Goal: Transaction & Acquisition: Obtain resource

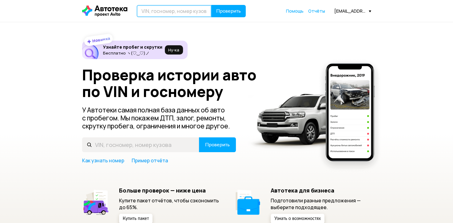
click at [196, 12] on input "text" at bounding box center [174, 11] width 75 height 12
paste input "[US_VEHICLE_IDENTIFICATION_NUMBER]"
type input "[US_VEHICLE_IDENTIFICATION_NUMBER]"
click at [211, 5] on button "Проверить" at bounding box center [228, 11] width 34 height 12
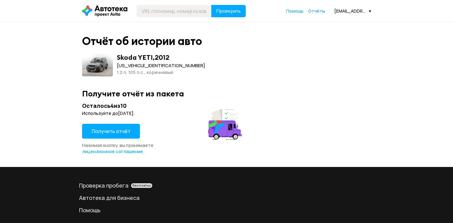
click at [111, 134] on span "Получить отчёт" at bounding box center [111, 131] width 39 height 7
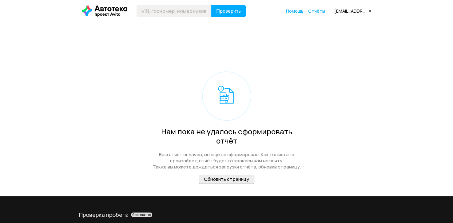
click at [235, 176] on span "Обновить страницу" at bounding box center [226, 179] width 45 height 6
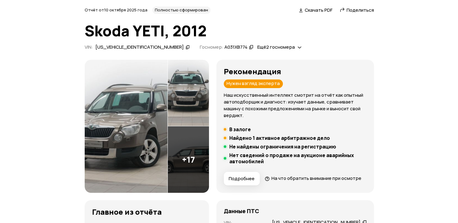
scroll to position [92, 0]
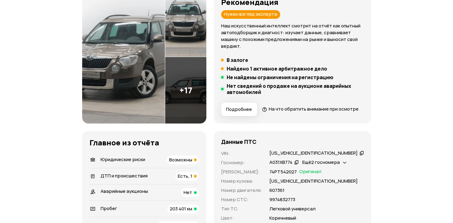
click at [132, 81] on img at bounding box center [123, 56] width 83 height 133
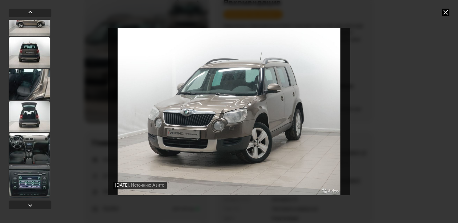
scroll to position [246, 0]
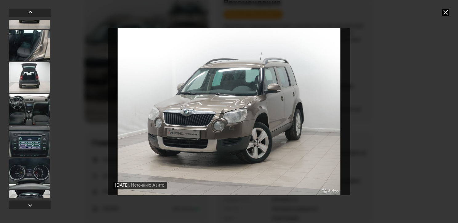
click at [33, 109] on div at bounding box center [30, 109] width 42 height 31
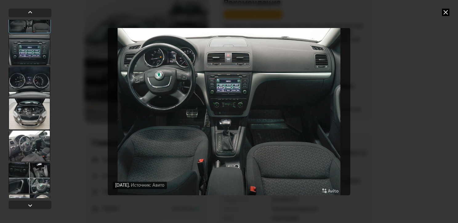
scroll to position [400, 0]
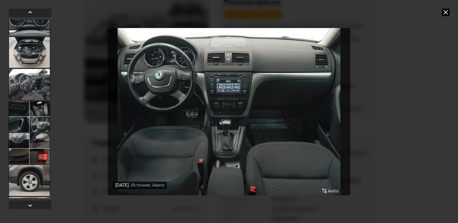
click at [35, 91] on div at bounding box center [30, 84] width 42 height 31
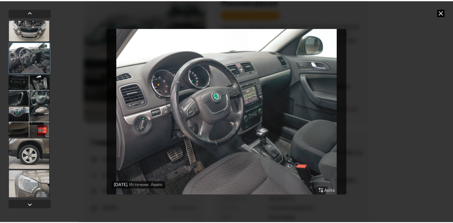
scroll to position [462, 0]
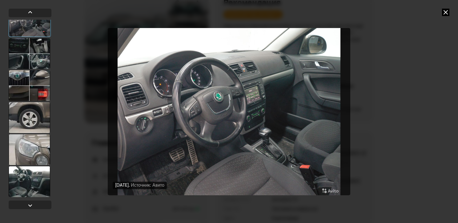
click at [33, 177] on div at bounding box center [30, 181] width 42 height 31
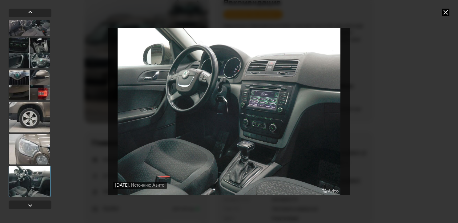
click at [448, 15] on icon at bounding box center [445, 12] width 7 height 7
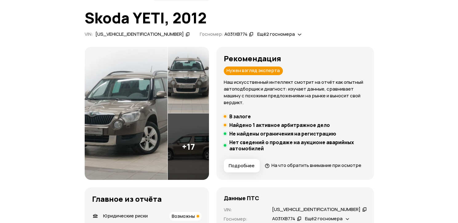
scroll to position [0, 0]
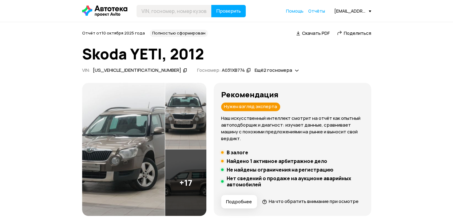
click at [184, 183] on img at bounding box center [185, 182] width 41 height 66
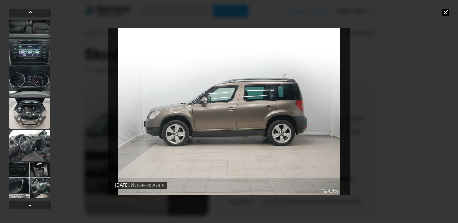
scroll to position [431, 0]
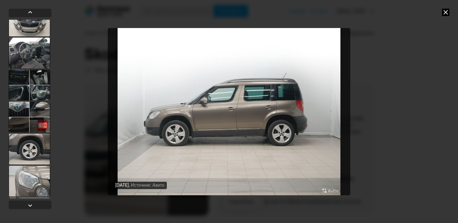
click at [33, 57] on div at bounding box center [30, 53] width 42 height 31
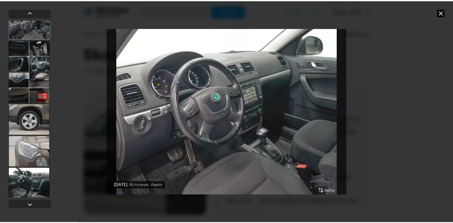
scroll to position [462, 0]
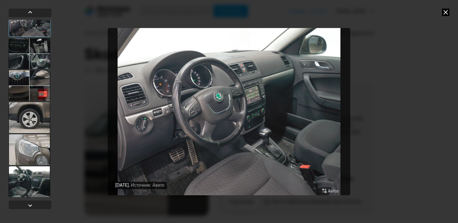
click at [38, 163] on div at bounding box center [30, 149] width 42 height 31
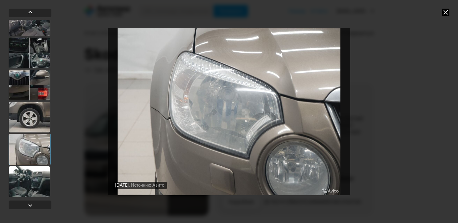
click at [41, 180] on div at bounding box center [30, 181] width 42 height 31
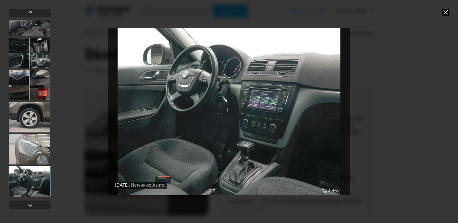
click at [448, 11] on icon at bounding box center [445, 12] width 7 height 7
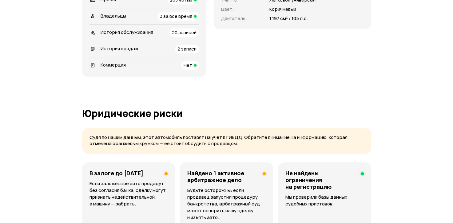
scroll to position [246, 0]
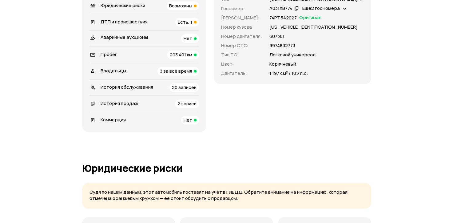
click at [192, 58] on span "203 401 км" at bounding box center [181, 54] width 22 height 6
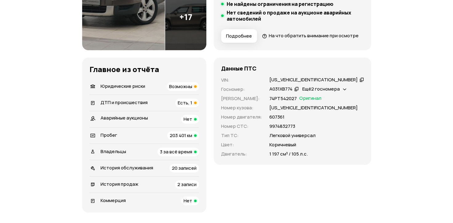
scroll to position [215, 0]
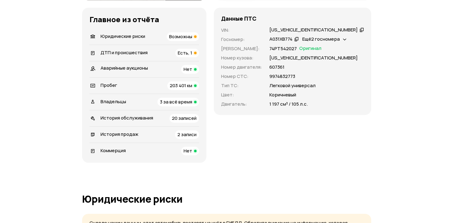
click at [192, 105] on span "3 за всё время" at bounding box center [176, 101] width 32 height 6
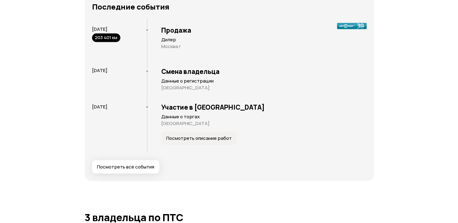
scroll to position [1292, 0]
click at [135, 165] on button "Посмотреть все события" at bounding box center [123, 167] width 67 height 14
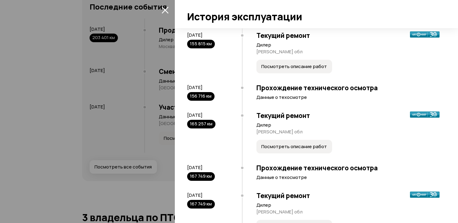
scroll to position [277, 0]
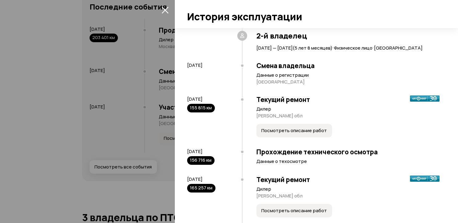
click at [299, 134] on button "Посмотреть описание работ" at bounding box center [294, 131] width 76 height 14
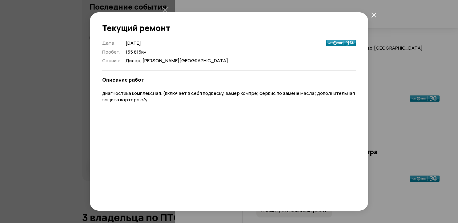
click at [376, 14] on icon "закрыть" at bounding box center [373, 14] width 5 height 5
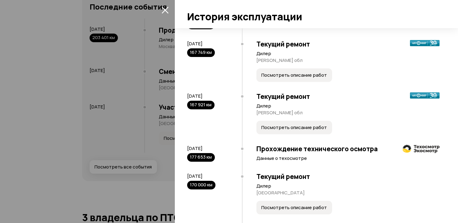
scroll to position [554, 0]
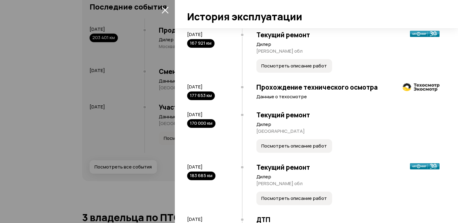
click at [308, 149] on button "Посмотреть описание работ" at bounding box center [294, 146] width 76 height 14
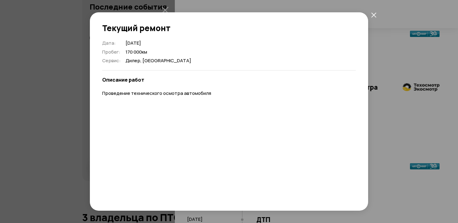
click at [374, 14] on icon "закрыть" at bounding box center [373, 14] width 5 height 5
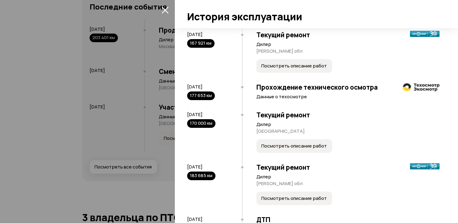
scroll to position [616, 0]
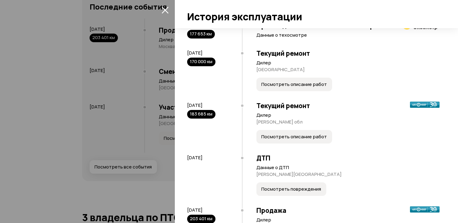
click at [308, 138] on span "Посмотреть описание работ" at bounding box center [294, 137] width 66 height 6
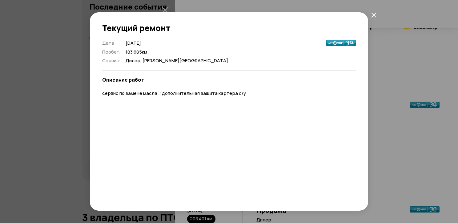
click at [371, 13] on icon "закрыть" at bounding box center [373, 14] width 5 height 5
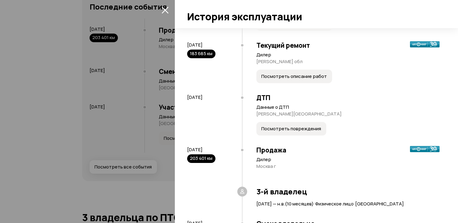
scroll to position [677, 0]
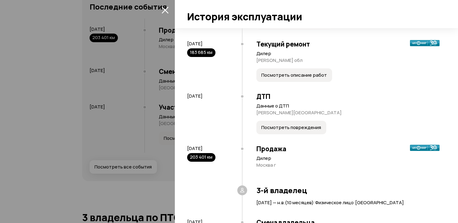
click at [300, 127] on span "Посмотреть повреждения" at bounding box center [291, 127] width 60 height 6
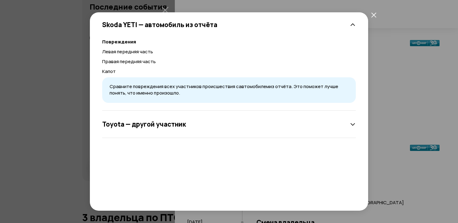
scroll to position [42, 0]
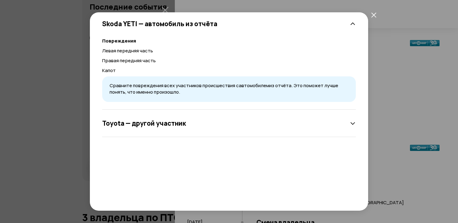
click at [267, 122] on div "Toyota — другой участник" at bounding box center [229, 123] width 254 height 12
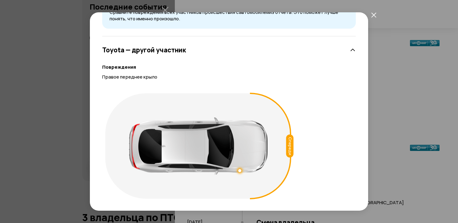
scroll to position [0, 0]
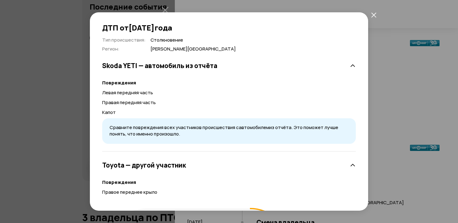
click at [373, 17] on icon "закрыть" at bounding box center [373, 14] width 5 height 5
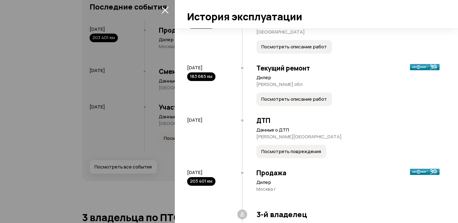
scroll to position [622, 0]
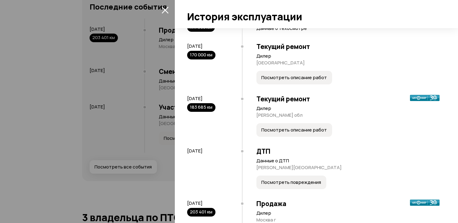
click at [310, 135] on button "Посмотреть описание работ" at bounding box center [294, 130] width 76 height 14
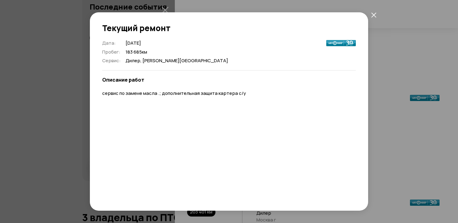
click at [373, 15] on icon "закрыть" at bounding box center [373, 14] width 5 height 5
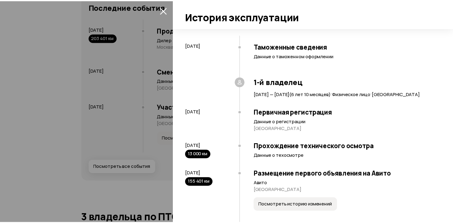
scroll to position [0, 0]
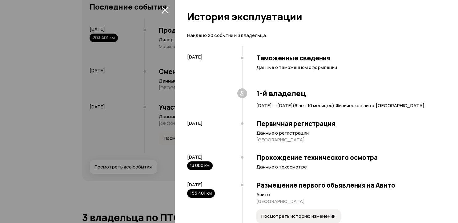
click at [167, 10] on icon "закрыть" at bounding box center [165, 9] width 7 height 7
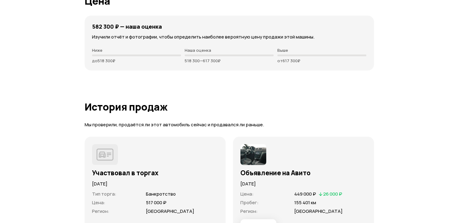
scroll to position [1815, 0]
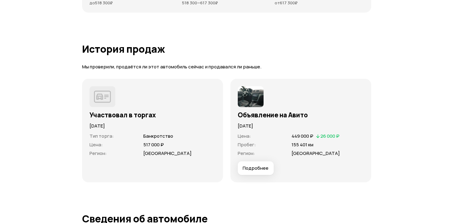
click at [258, 171] on span "Подробнее" at bounding box center [256, 168] width 26 height 6
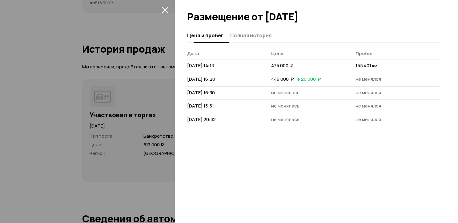
click at [256, 35] on span "Полная история" at bounding box center [250, 35] width 41 height 6
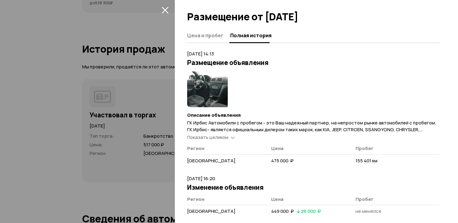
click at [211, 135] on span "Показать целиком" at bounding box center [207, 137] width 41 height 6
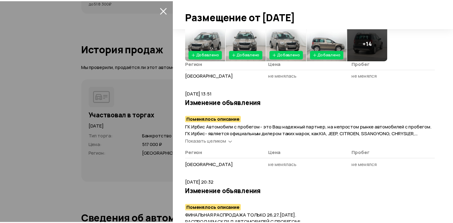
scroll to position [664, 0]
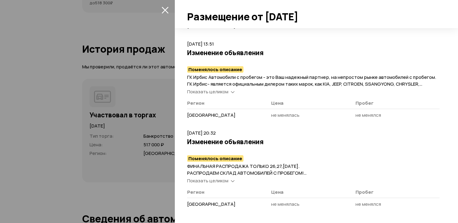
click at [164, 13] on icon "закрыть" at bounding box center [165, 9] width 7 height 7
